Goal: Information Seeking & Learning: Compare options

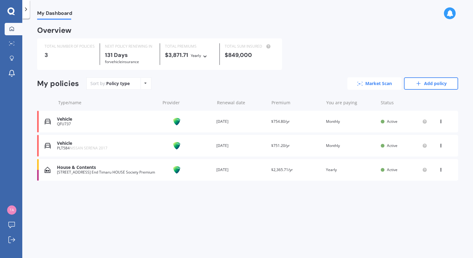
click at [358, 87] on link "Market Scan" at bounding box center [374, 83] width 54 height 12
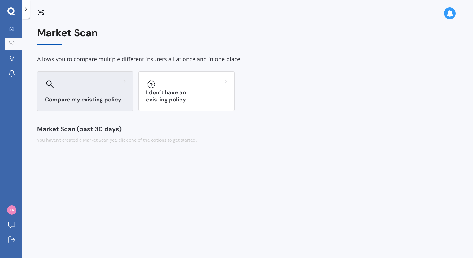
click at [65, 82] on div at bounding box center [85, 84] width 81 height 10
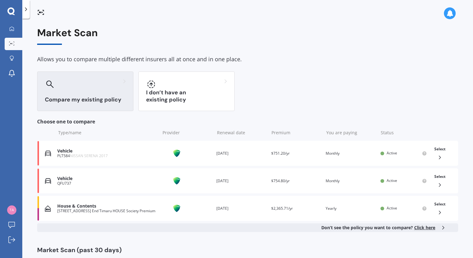
scroll to position [17, 0]
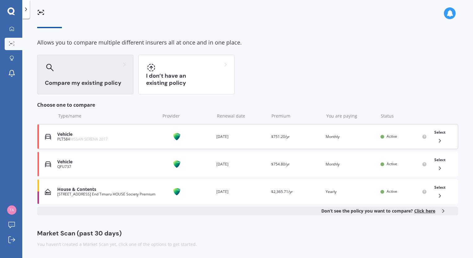
click at [437, 141] on icon at bounding box center [439, 141] width 6 height 6
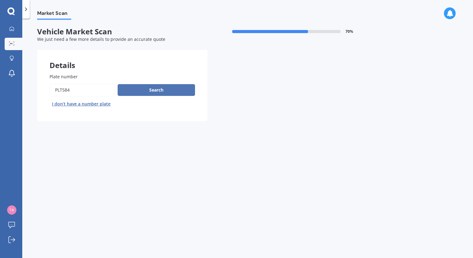
click at [155, 90] on button "Search" at bounding box center [156, 90] width 77 height 12
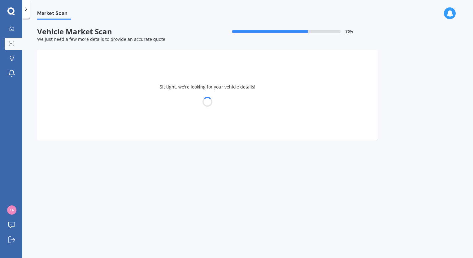
select select "NISSAN"
select select "SERENA"
select select "31"
select select "12"
select select "1983"
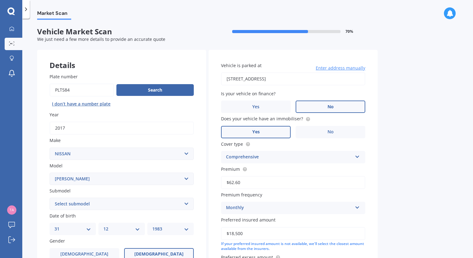
click at [338, 107] on label "No" at bounding box center [330, 107] width 70 height 12
click at [0, 0] on input "No" at bounding box center [0, 0] width 0 height 0
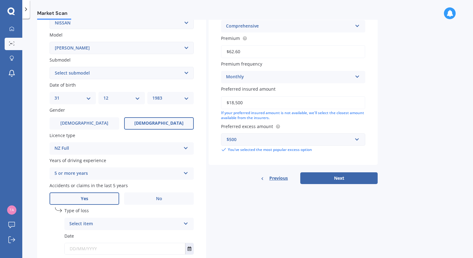
scroll to position [173, 0]
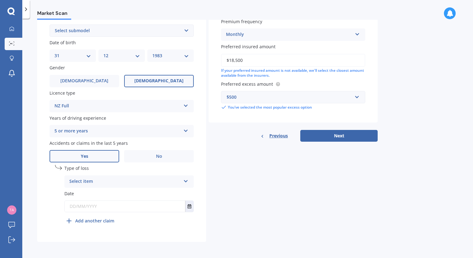
click at [108, 181] on div "Select item" at bounding box center [124, 181] width 111 height 7
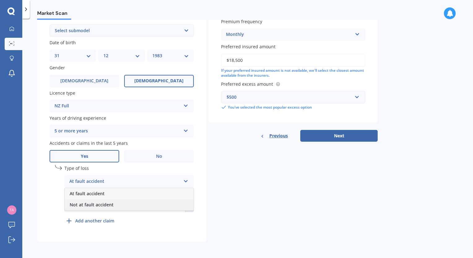
click at [95, 204] on span "Not at fault accident" at bounding box center [92, 205] width 44 height 6
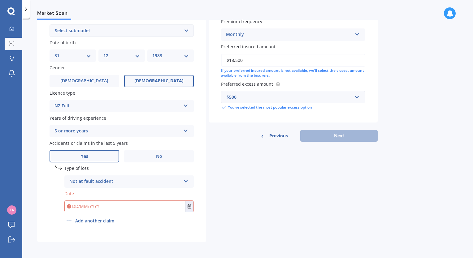
click at [84, 202] on input "text" at bounding box center [125, 206] width 120 height 11
type input "[DATE]"
click at [255, 187] on div "Details Plate number Search I don’t have a number plate Year [DATE] Make Select…" at bounding box center [207, 59] width 340 height 365
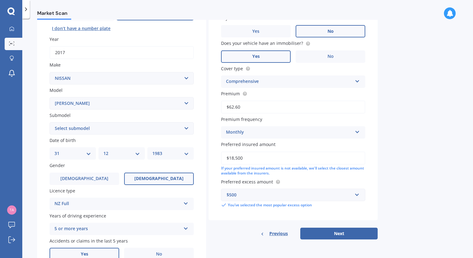
scroll to position [75, 0]
click at [118, 129] on select "Select submodel (All other) Hybrid Petrol Turbo Diesel" at bounding box center [121, 128] width 144 height 12
select select "HYBRID"
click at [49, 122] on select "Select submodel (All other) Hybrid Petrol Turbo Diesel" at bounding box center [121, 128] width 144 height 12
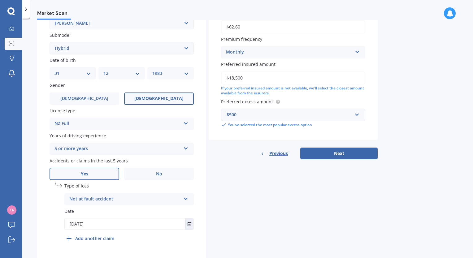
scroll to position [173, 0]
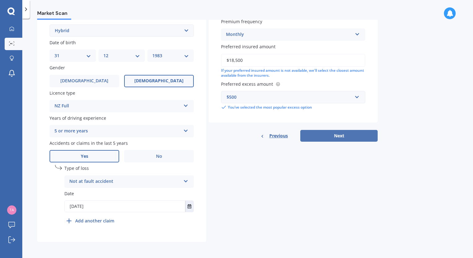
click at [348, 134] on button "Next" at bounding box center [338, 136] width 77 height 12
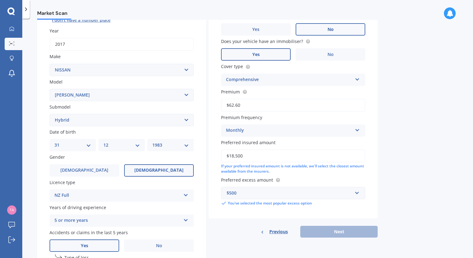
scroll to position [42, 0]
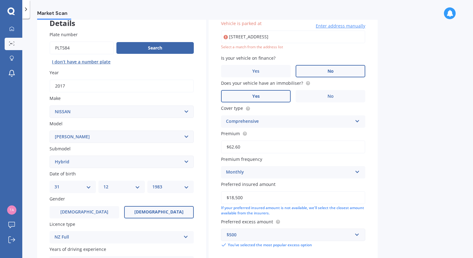
type input "[STREET_ADDRESS]"
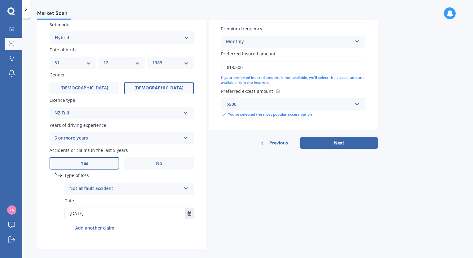
scroll to position [171, 0]
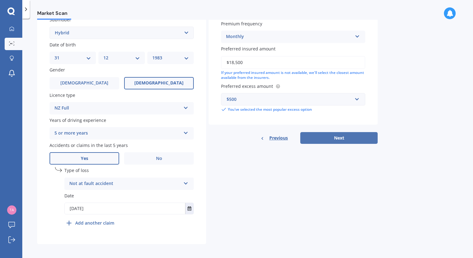
click at [345, 135] on button "Next" at bounding box center [338, 138] width 77 height 12
select select "31"
select select "12"
select select "1983"
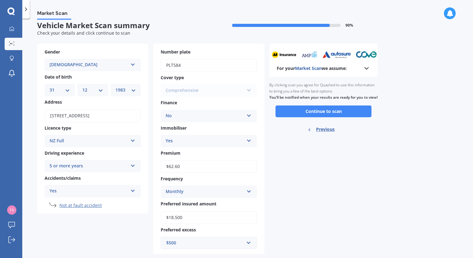
scroll to position [0, 0]
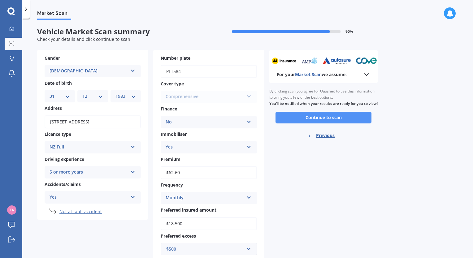
click at [306, 121] on button "Continue to scan" at bounding box center [323, 118] width 96 height 12
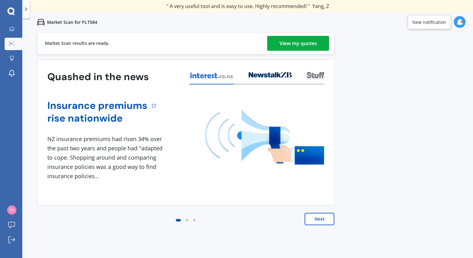
click at [299, 41] on div "View my quotes" at bounding box center [297, 43] width 37 height 15
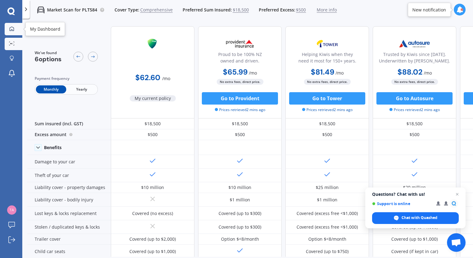
click at [15, 26] on div at bounding box center [11, 29] width 9 height 6
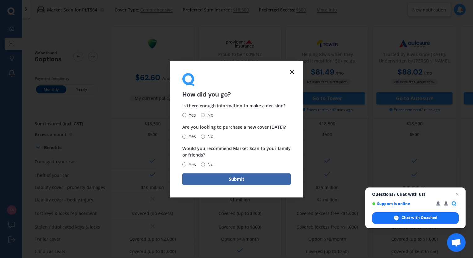
click at [186, 116] on input "Yes" at bounding box center [184, 115] width 4 height 4
radio input "true"
click at [294, 68] on icon at bounding box center [291, 71] width 7 height 7
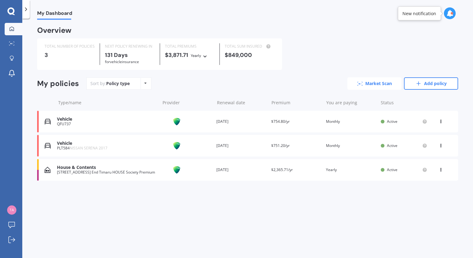
click at [375, 83] on link "Market Scan" at bounding box center [374, 83] width 54 height 12
click at [119, 170] on div "[STREET_ADDRESS] End Timaru HOUSE Society Premium" at bounding box center [107, 172] width 100 height 4
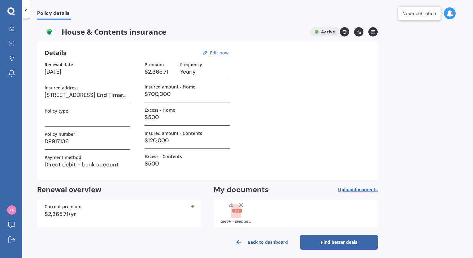
click at [344, 235] on link "Find better deals" at bounding box center [338, 242] width 77 height 15
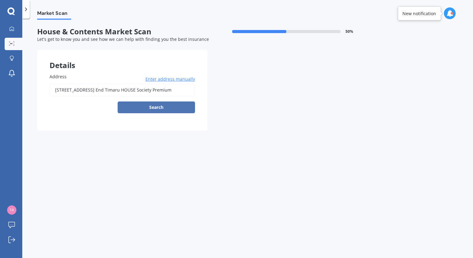
click at [150, 109] on button "Search" at bounding box center [156, 107] width 77 height 12
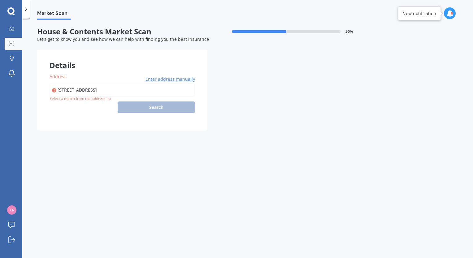
type input "[STREET_ADDRESS]"
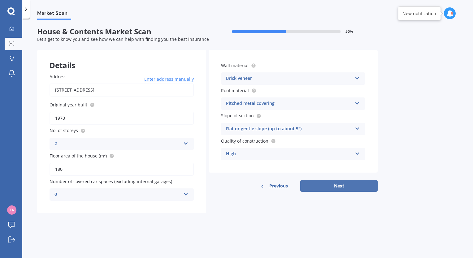
click at [318, 184] on button "Next" at bounding box center [338, 186] width 77 height 12
select select "31"
select select "12"
select select "1983"
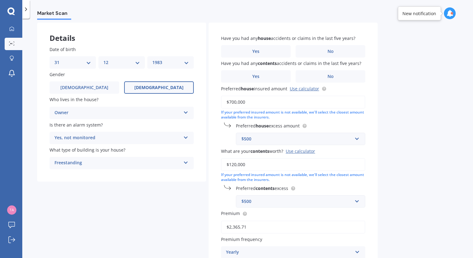
scroll to position [28, 0]
click at [313, 55] on label "No" at bounding box center [330, 51] width 70 height 12
click at [0, 0] on input "No" at bounding box center [0, 0] width 0 height 0
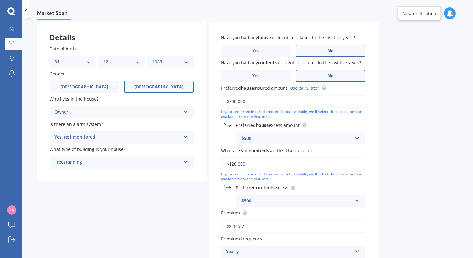
click at [327, 73] on span "No" at bounding box center [330, 75] width 6 height 5
click at [0, 0] on input "No" at bounding box center [0, 0] width 0 height 0
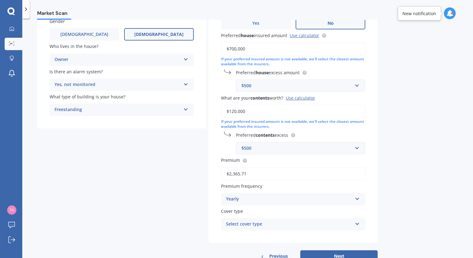
scroll to position [100, 0]
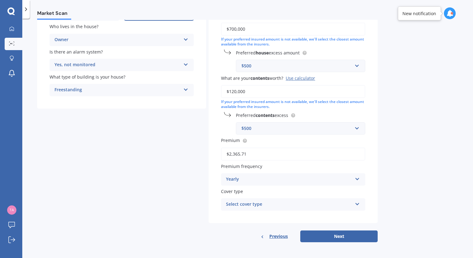
click at [306, 176] on div "Yearly" at bounding box center [289, 179] width 126 height 7
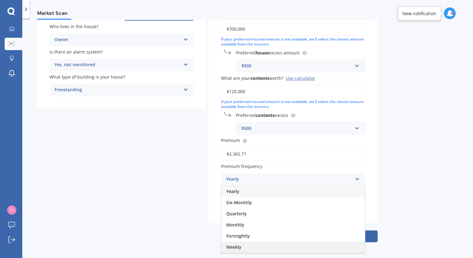
click at [247, 248] on div "Weekly" at bounding box center [293, 247] width 144 height 11
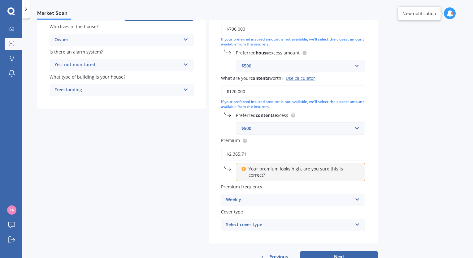
click at [237, 196] on div "Weekly" at bounding box center [289, 199] width 126 height 7
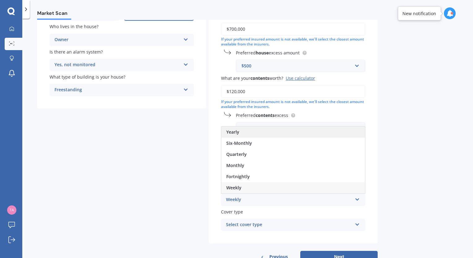
click at [236, 129] on span "Yearly" at bounding box center [232, 132] width 13 height 6
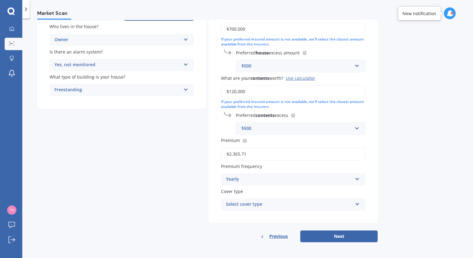
click at [250, 206] on div "Select cover type" at bounding box center [289, 204] width 126 height 7
click at [249, 216] on span "Home and Contents" at bounding box center [247, 216] width 43 height 6
click at [323, 237] on button "Next" at bounding box center [338, 236] width 77 height 12
select select "31"
select select "12"
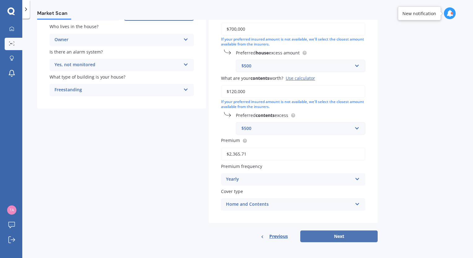
select select "1983"
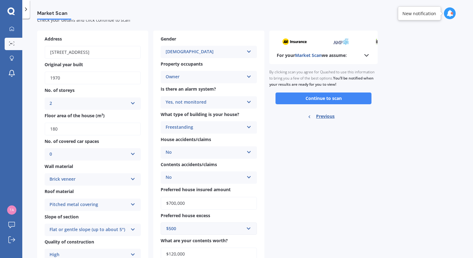
scroll to position [0, 0]
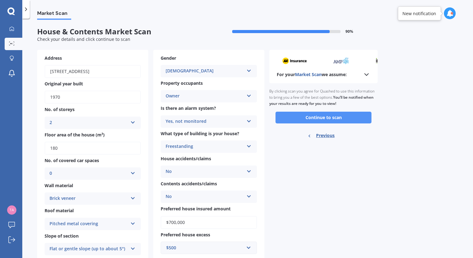
click at [328, 115] on button "Continue to scan" at bounding box center [323, 118] width 96 height 12
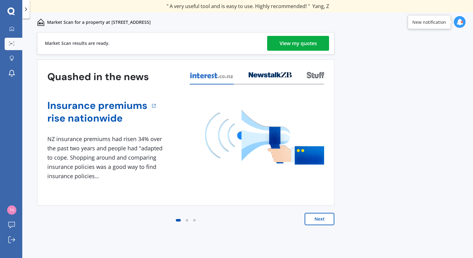
click at [309, 42] on div "View my quotes" at bounding box center [297, 43] width 37 height 15
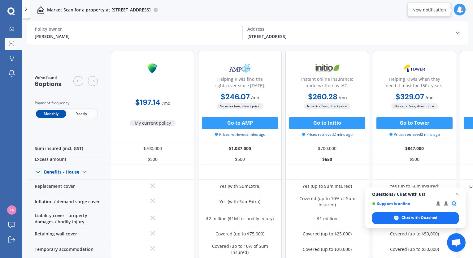
scroll to position [204, 0]
